Goal: Navigation & Orientation: Find specific page/section

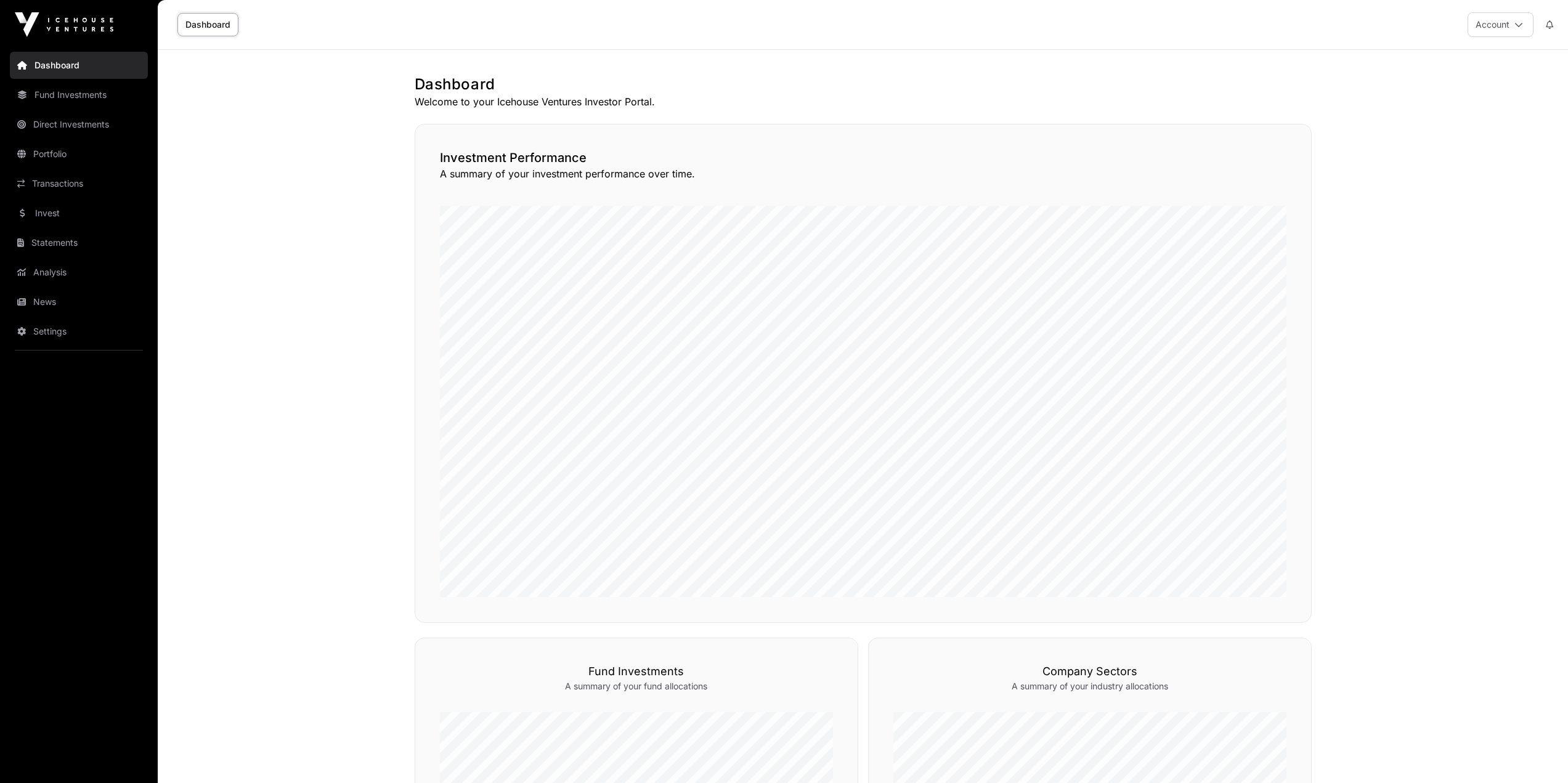
scroll to position [370, 0]
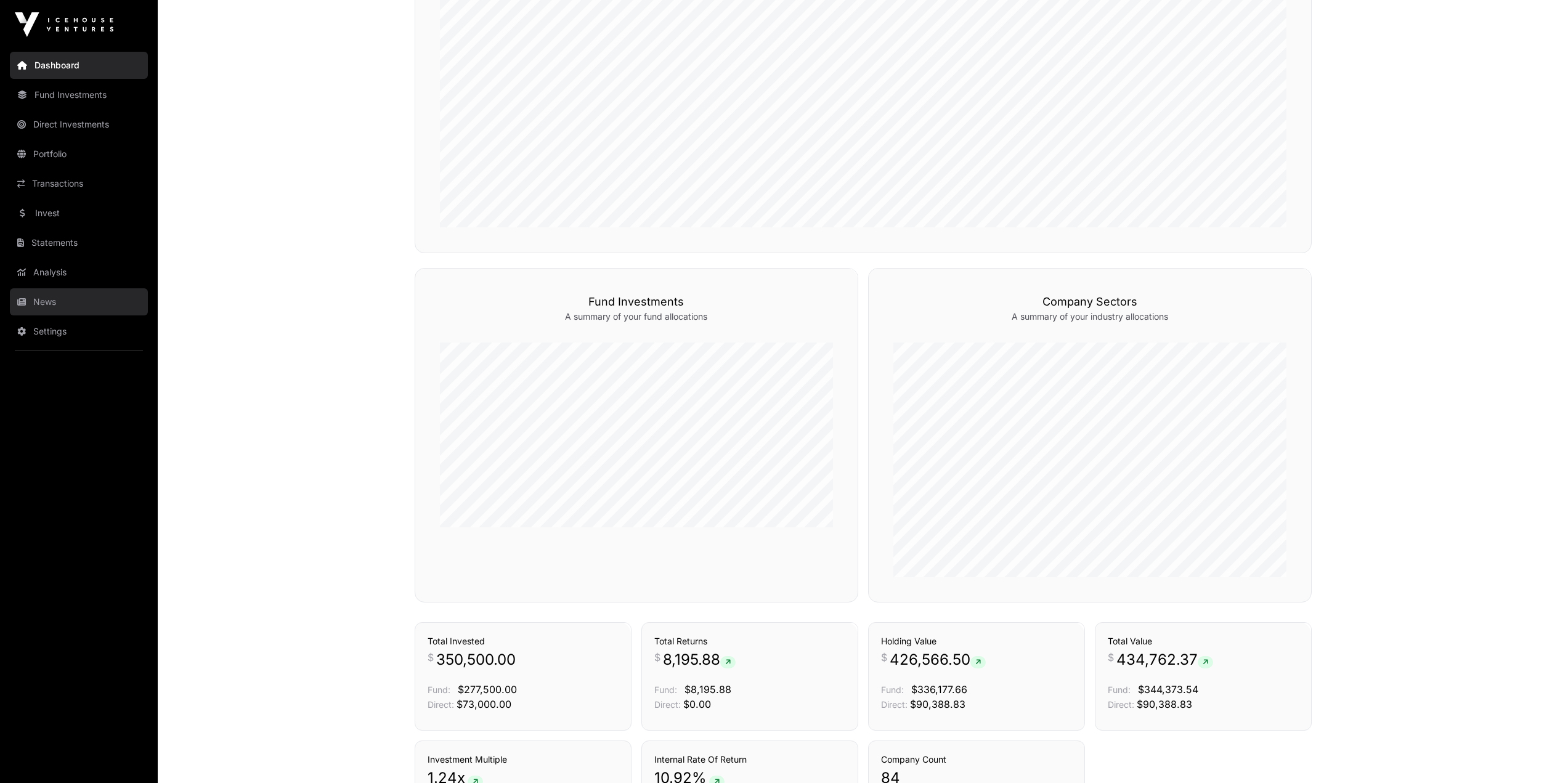
click at [42, 306] on link "News" at bounding box center [79, 301] width 138 height 27
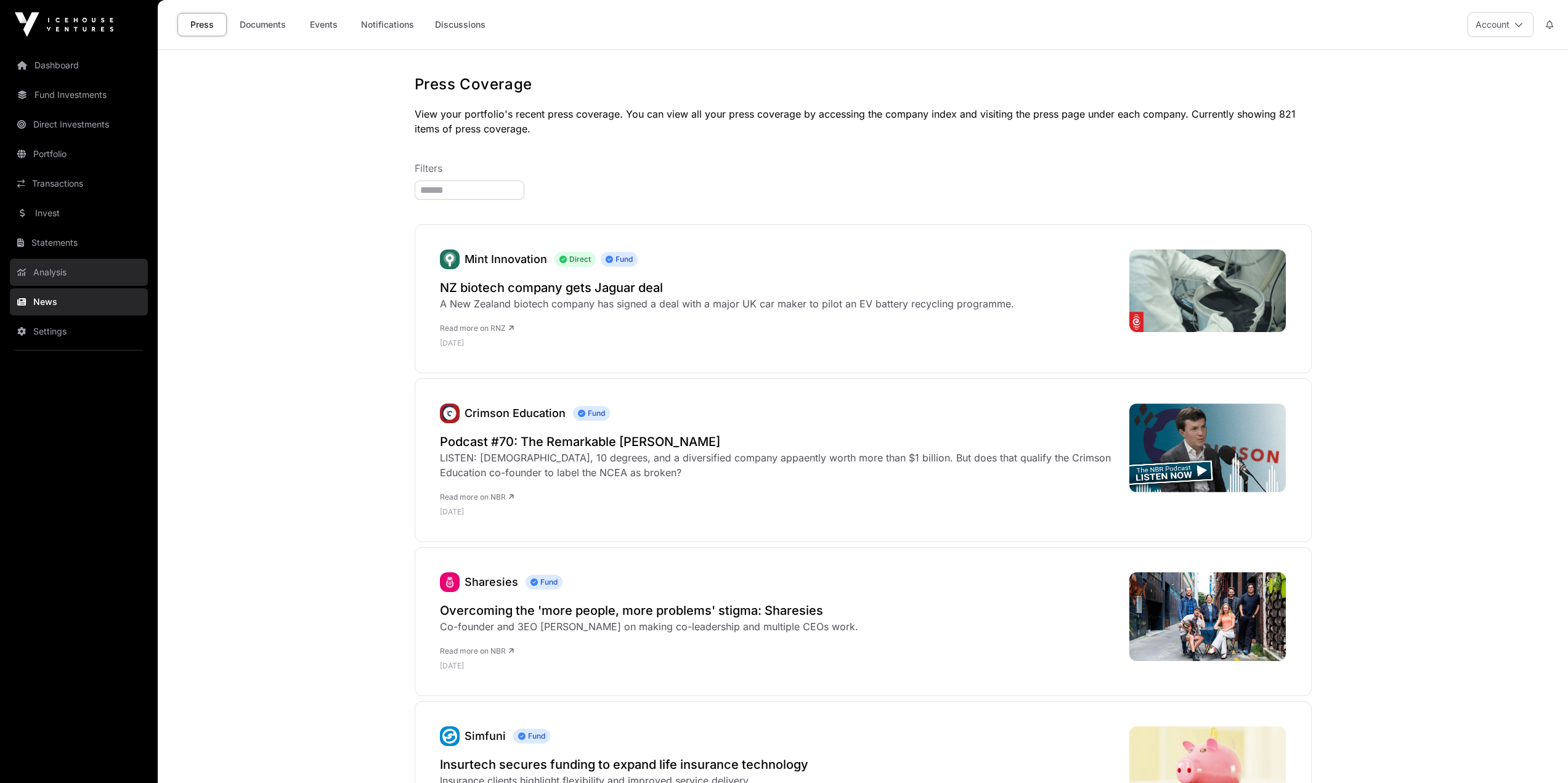
click at [64, 271] on link "Analysis" at bounding box center [79, 272] width 138 height 27
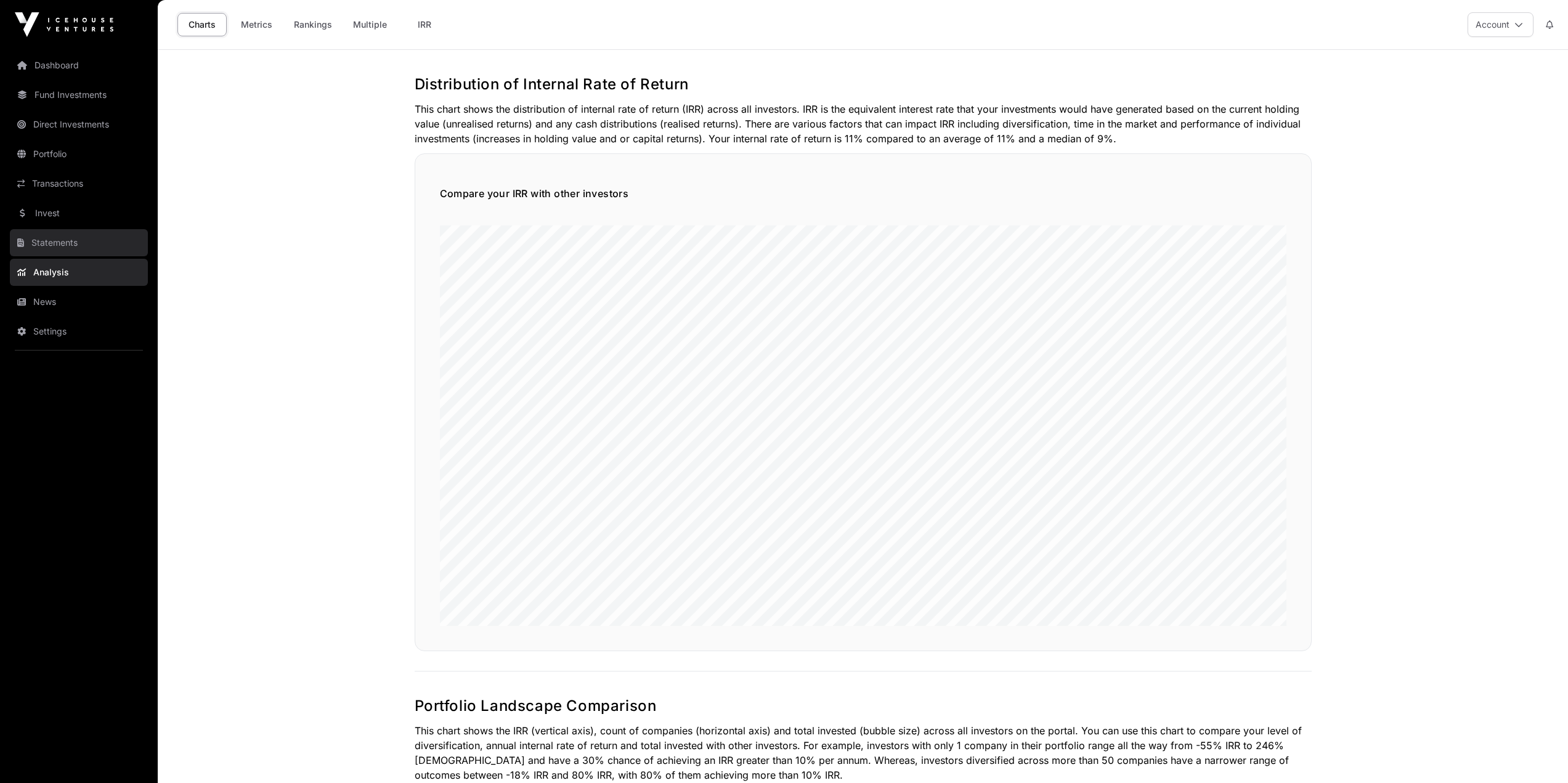
click at [64, 247] on link "Statements" at bounding box center [79, 242] width 138 height 27
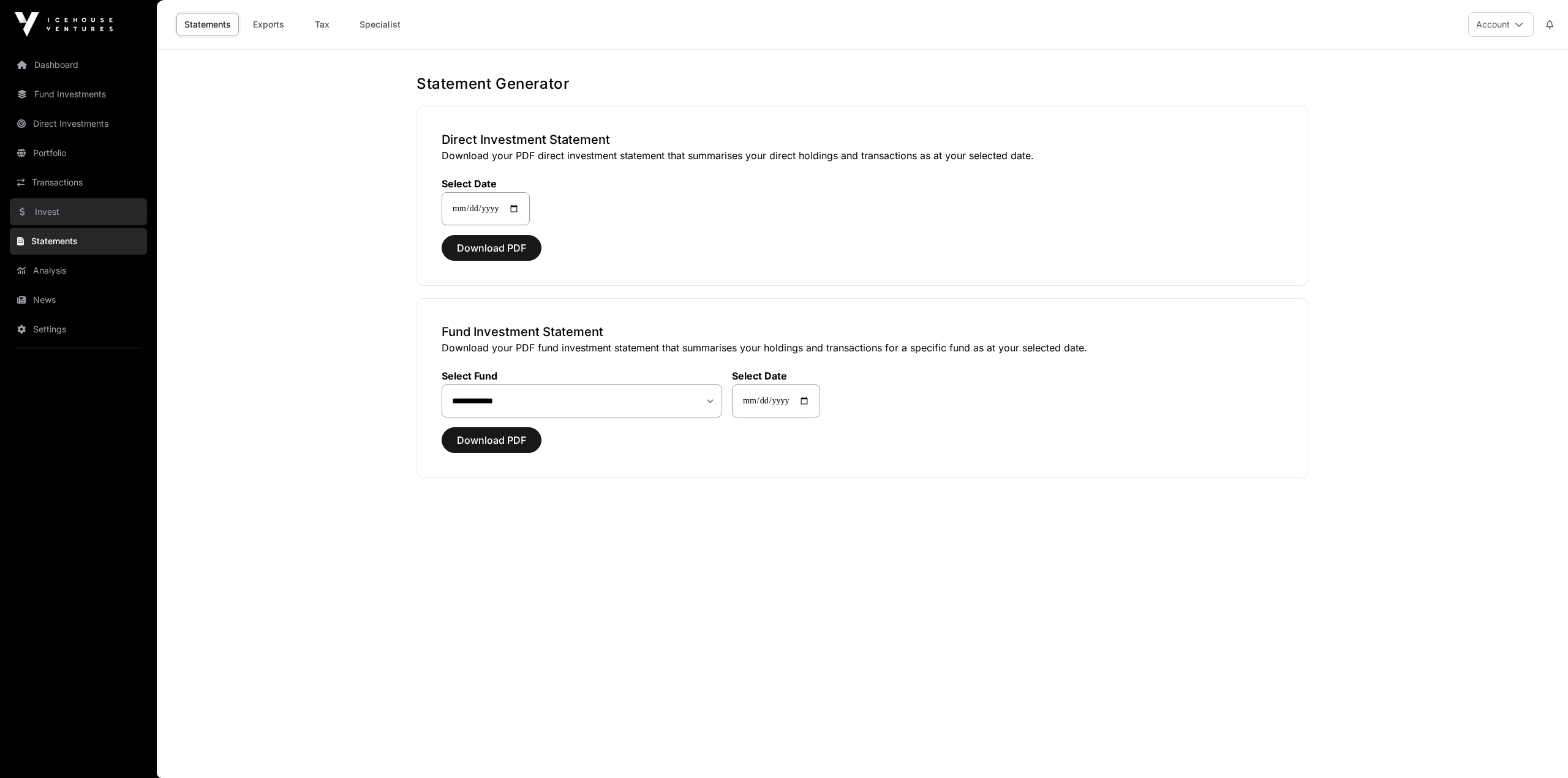
click at [68, 215] on link "Invest" at bounding box center [78, 211] width 137 height 27
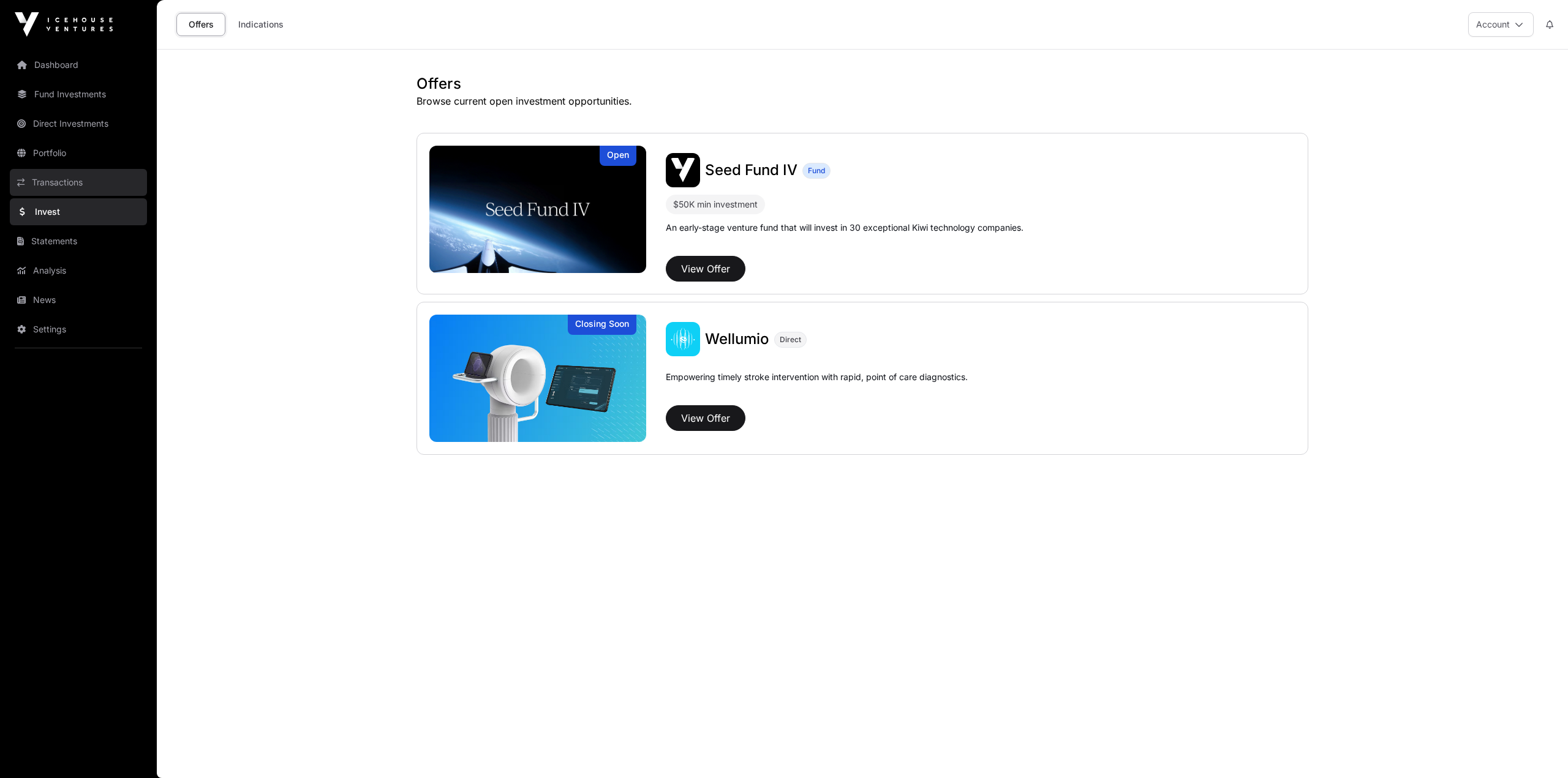
click at [66, 190] on link "Transactions" at bounding box center [78, 182] width 137 height 27
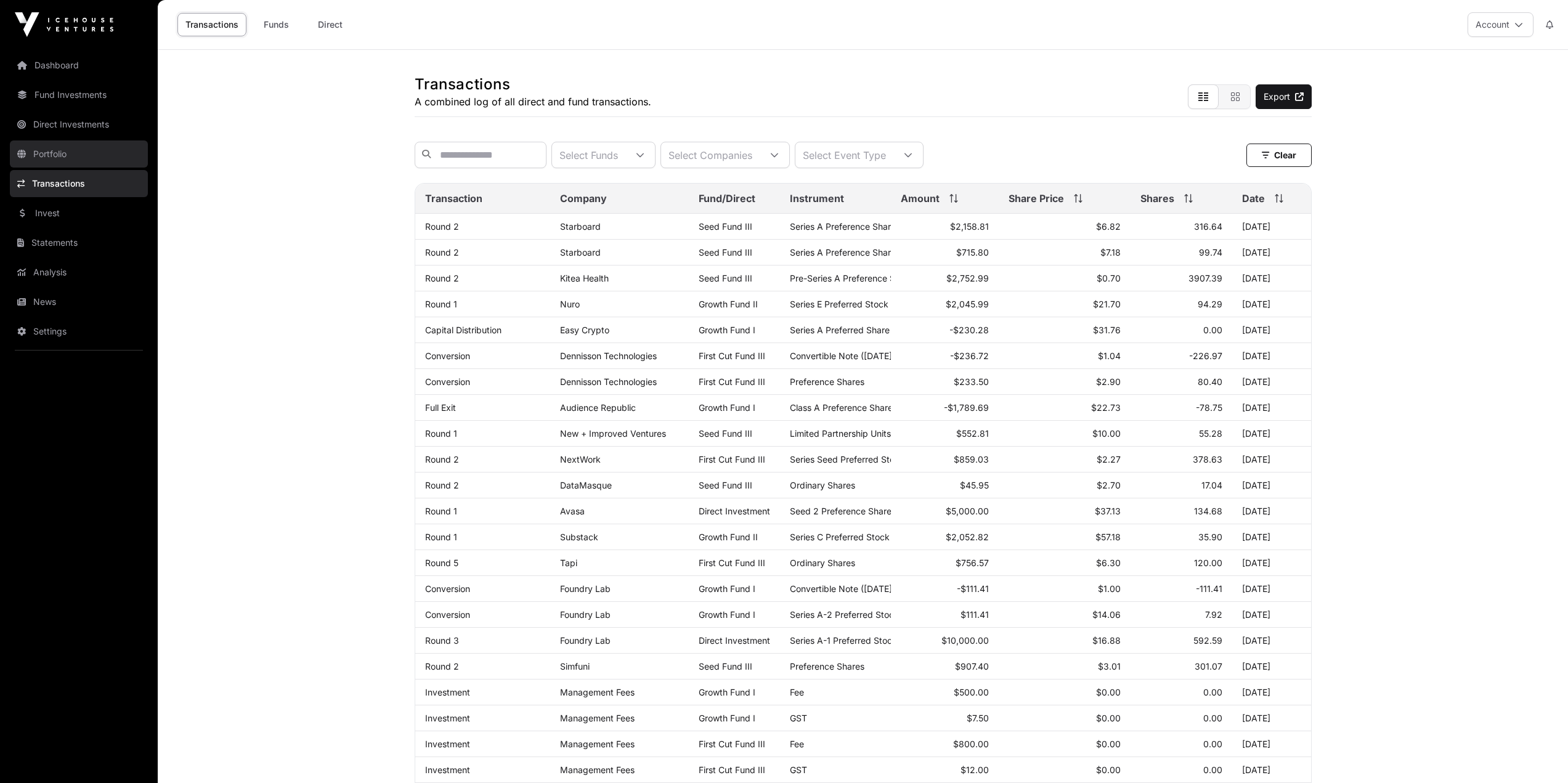
click at [66, 156] on link "Portfolio" at bounding box center [79, 154] width 138 height 27
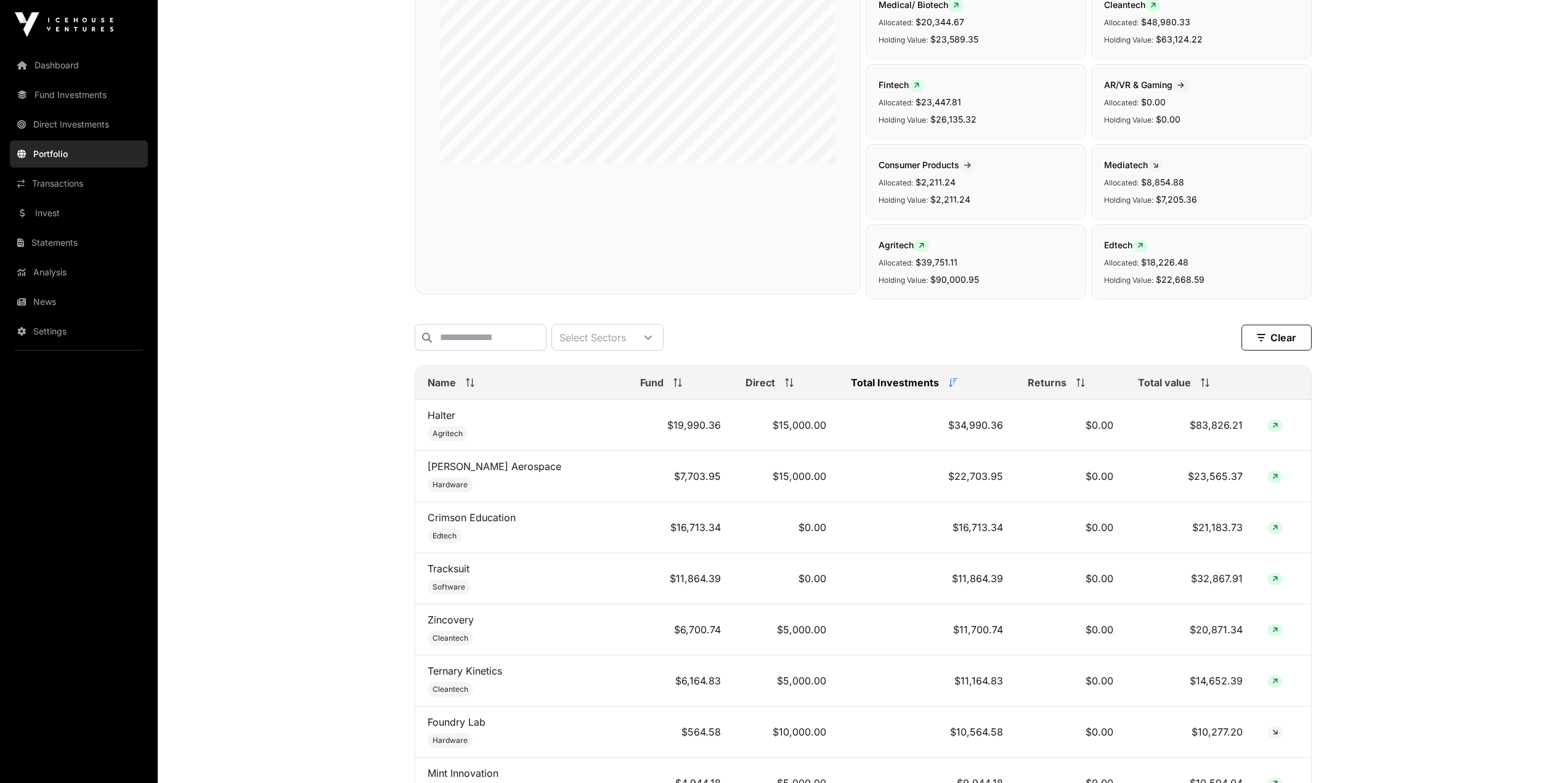
scroll to position [308, 0]
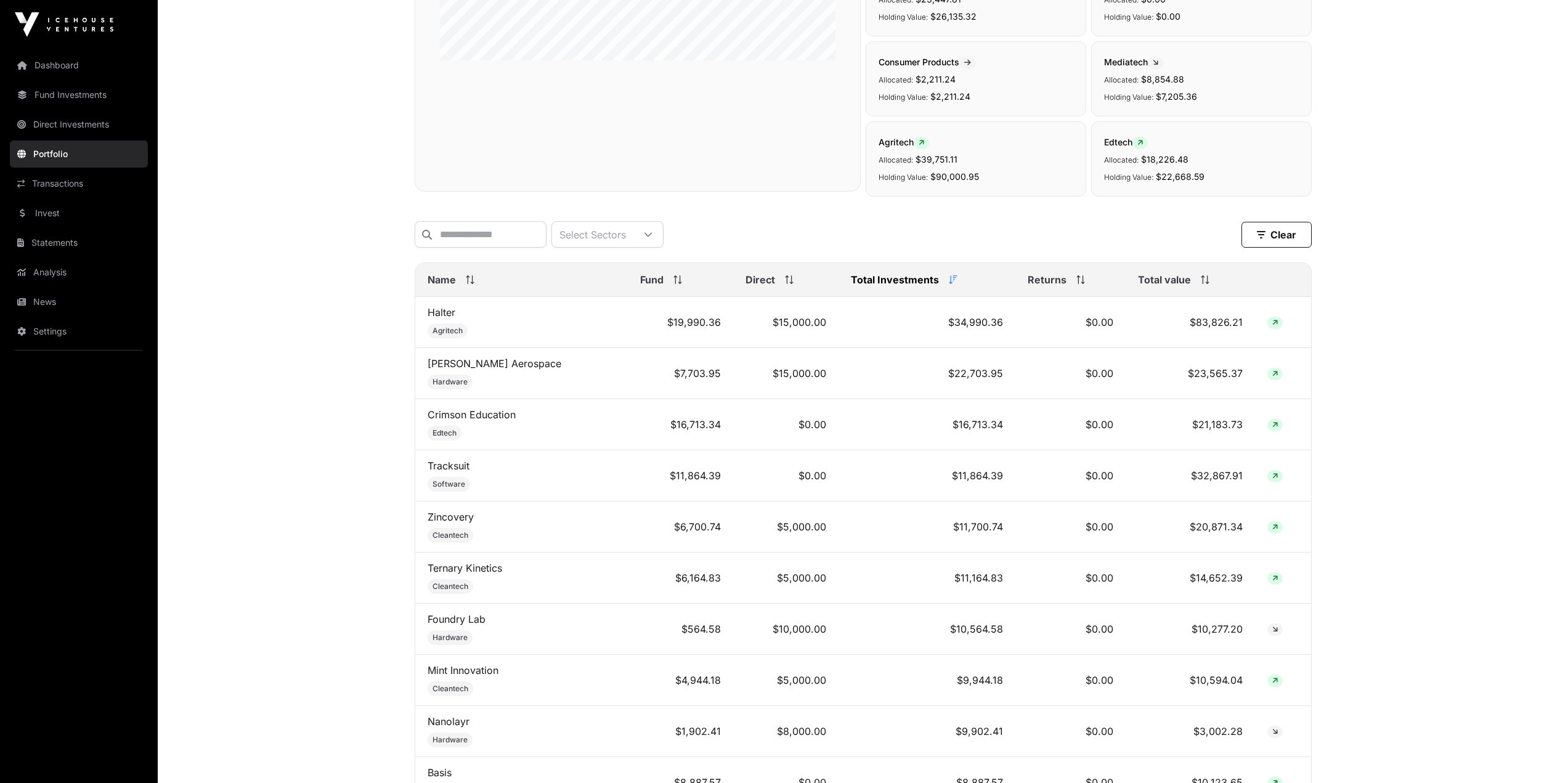
click at [1185, 287] on span "Total value" at bounding box center [1164, 279] width 53 height 14
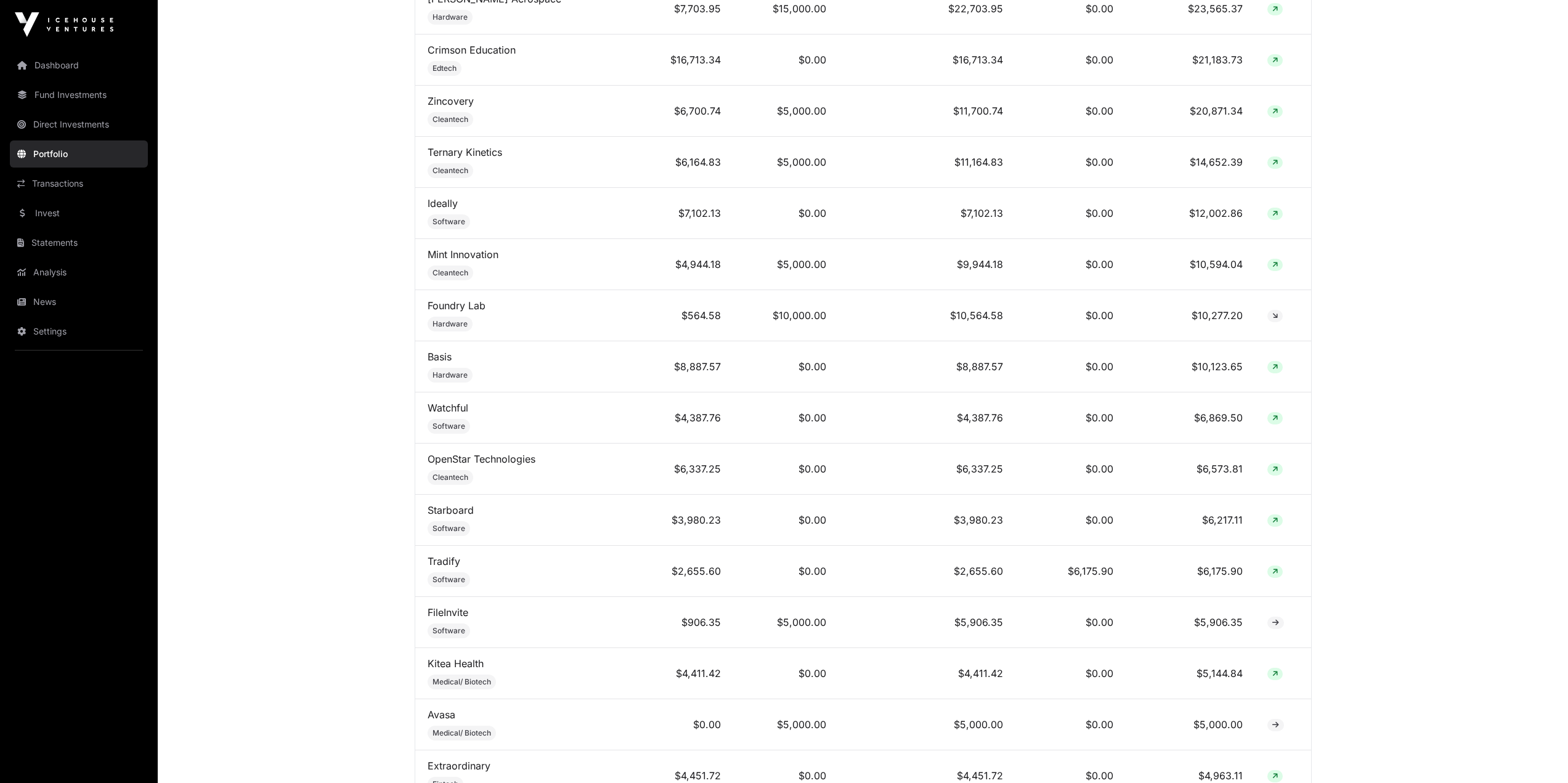
scroll to position [740, 0]
